Goal: Information Seeking & Learning: Learn about a topic

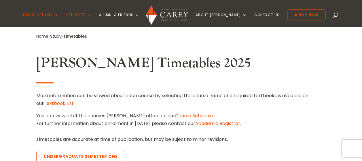
scroll to position [137, 0]
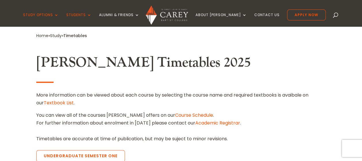
click at [336, 16] on span at bounding box center [336, 16] width 0 height 0
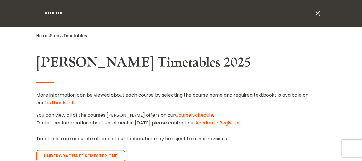
click at [161, 13] on input "search" at bounding box center [178, 13] width 269 height 26
type input "****"
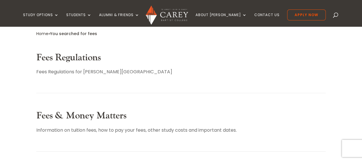
scroll to position [128, 0]
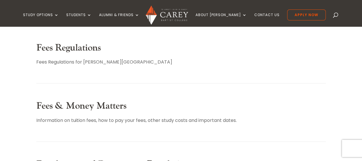
click at [71, 46] on link "Fees Regulations" at bounding box center [68, 48] width 65 height 12
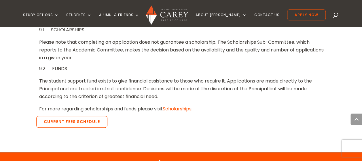
scroll to position [1222, 0]
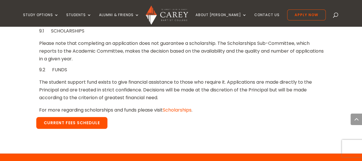
click at [72, 117] on link "Current Fees Schedule" at bounding box center [71, 123] width 71 height 12
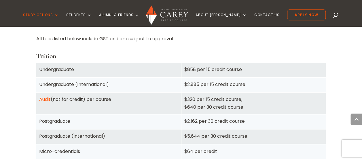
scroll to position [393, 0]
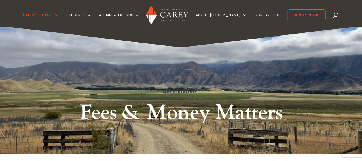
click at [336, 16] on span at bounding box center [336, 16] width 0 height 0
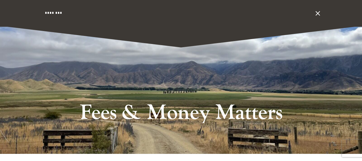
click at [111, 14] on input "search" at bounding box center [178, 13] width 269 height 26
type input "**********"
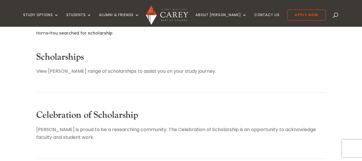
scroll to position [118, 0]
click at [65, 54] on link "Scholarships" at bounding box center [60, 58] width 48 height 12
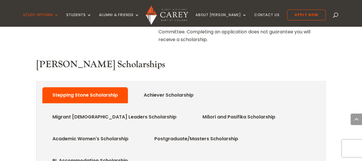
scroll to position [264, 0]
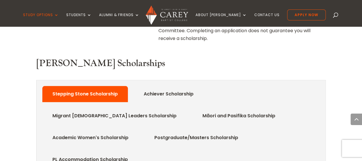
click at [194, 110] on link "Māori and Pasifika Scholarship" at bounding box center [239, 116] width 90 height 12
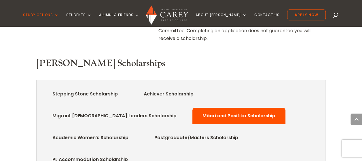
drag, startPoint x: 41, startPoint y: 128, endPoint x: 43, endPoint y: 67, distance: 61.7
drag, startPoint x: 43, startPoint y: 67, endPoint x: 5, endPoint y: 131, distance: 74.9
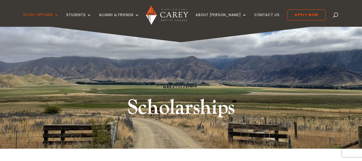
scroll to position [0, 0]
